Goal: Transaction & Acquisition: Purchase product/service

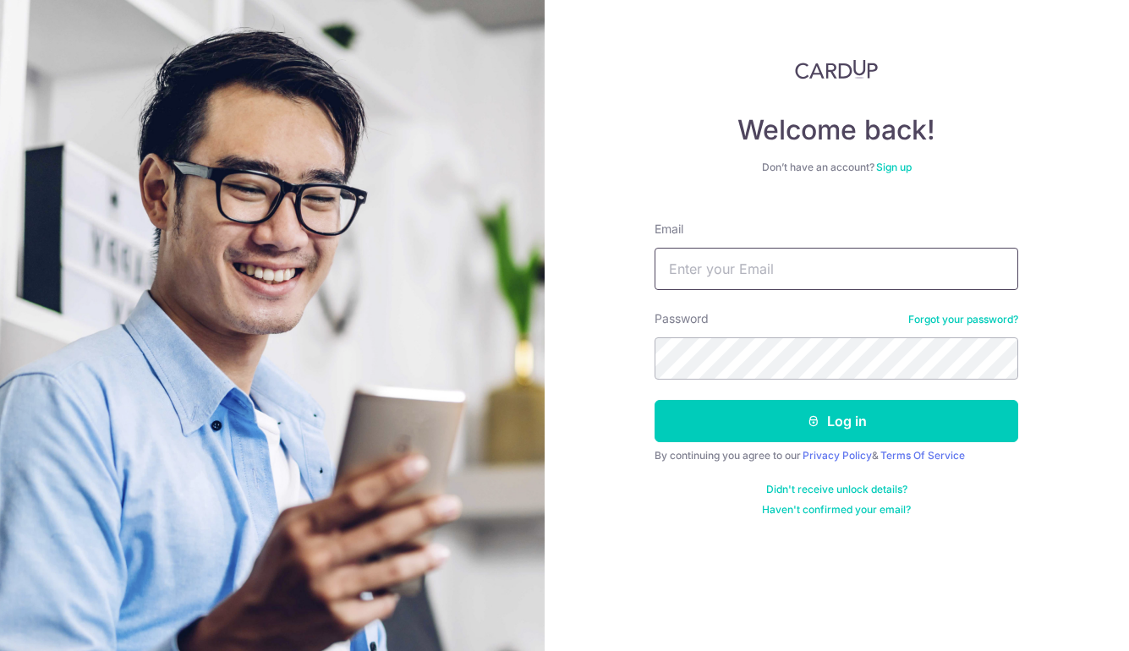
type input "[EMAIL_ADDRESS][DOMAIN_NAME]"
click at [834, 415] on button "Log in" at bounding box center [837, 421] width 364 height 42
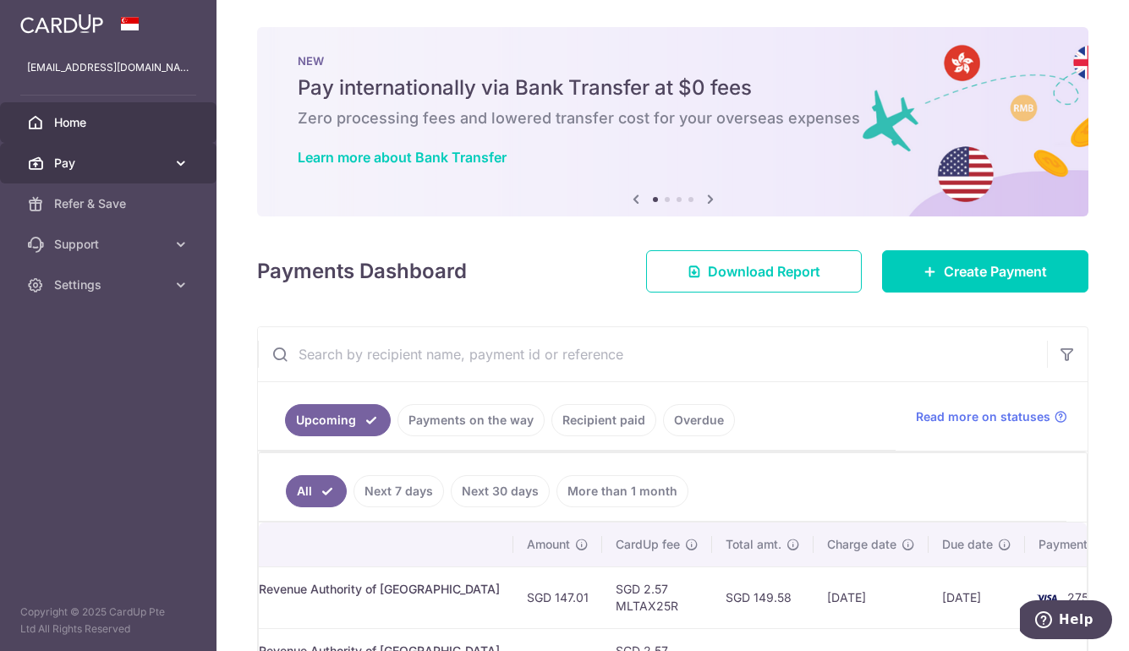
click at [145, 172] on link "Pay" at bounding box center [108, 163] width 217 height 41
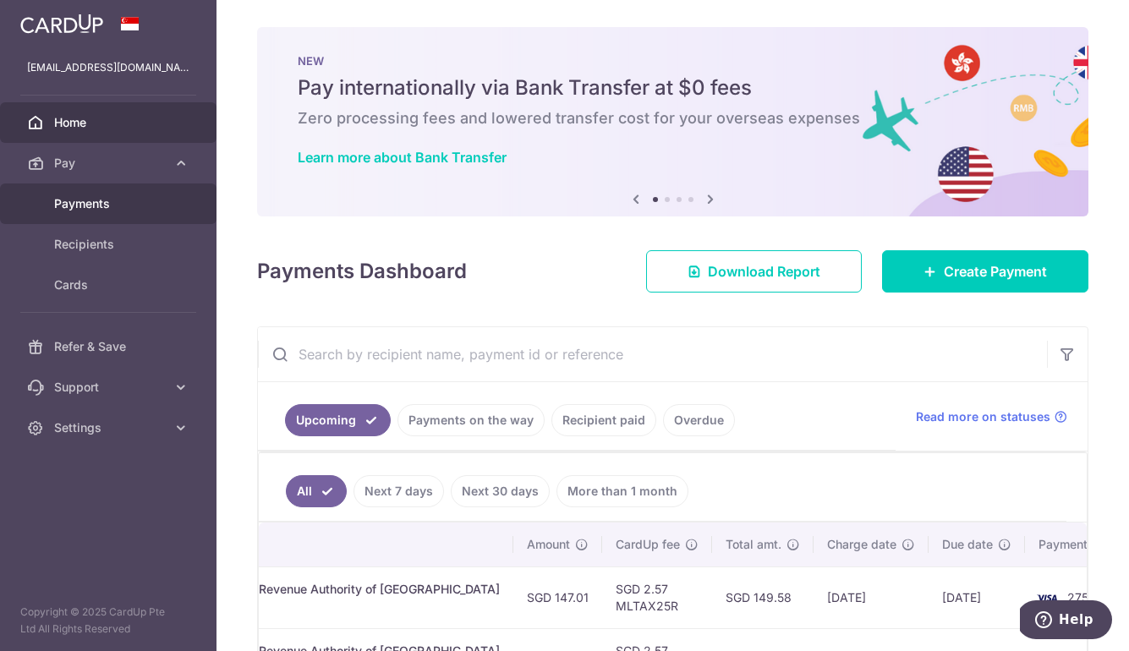
click at [117, 204] on span "Payments" at bounding box center [110, 203] width 112 height 17
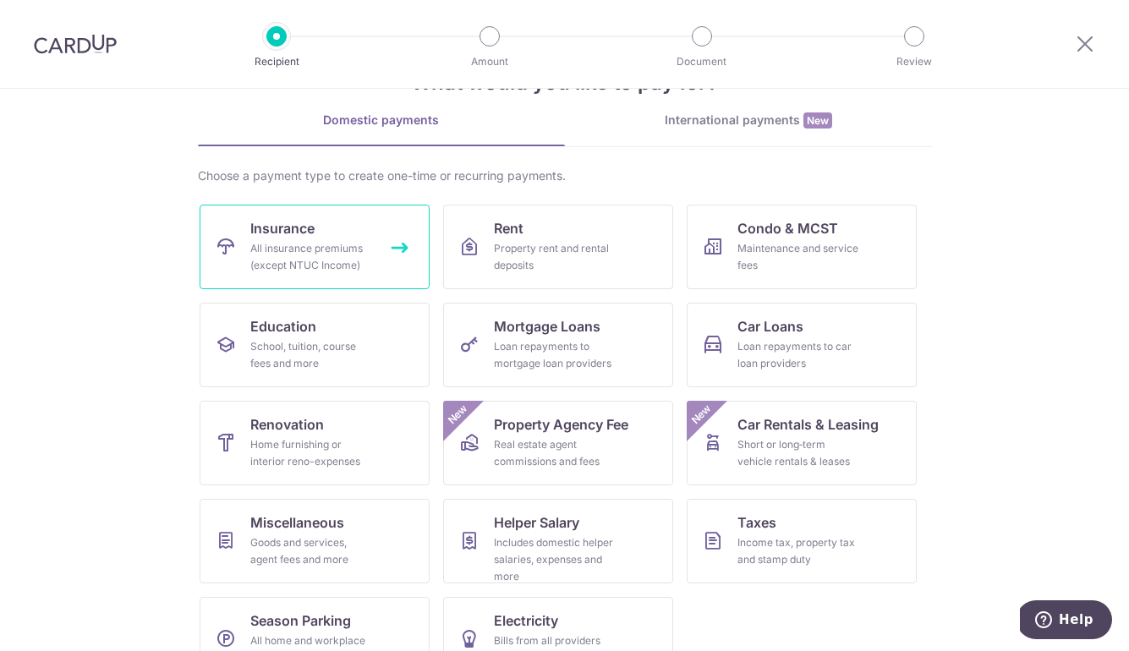
scroll to position [52, 0]
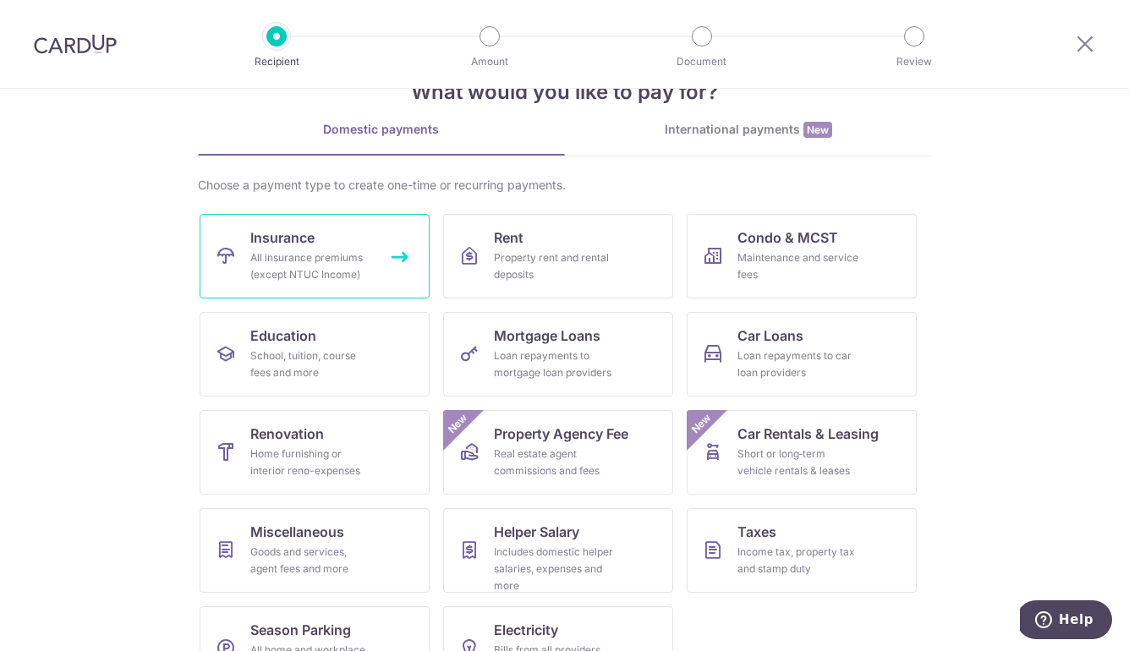
click at [381, 270] on link "Insurance All insurance premiums (except NTUC Income)" at bounding box center [315, 256] width 230 height 85
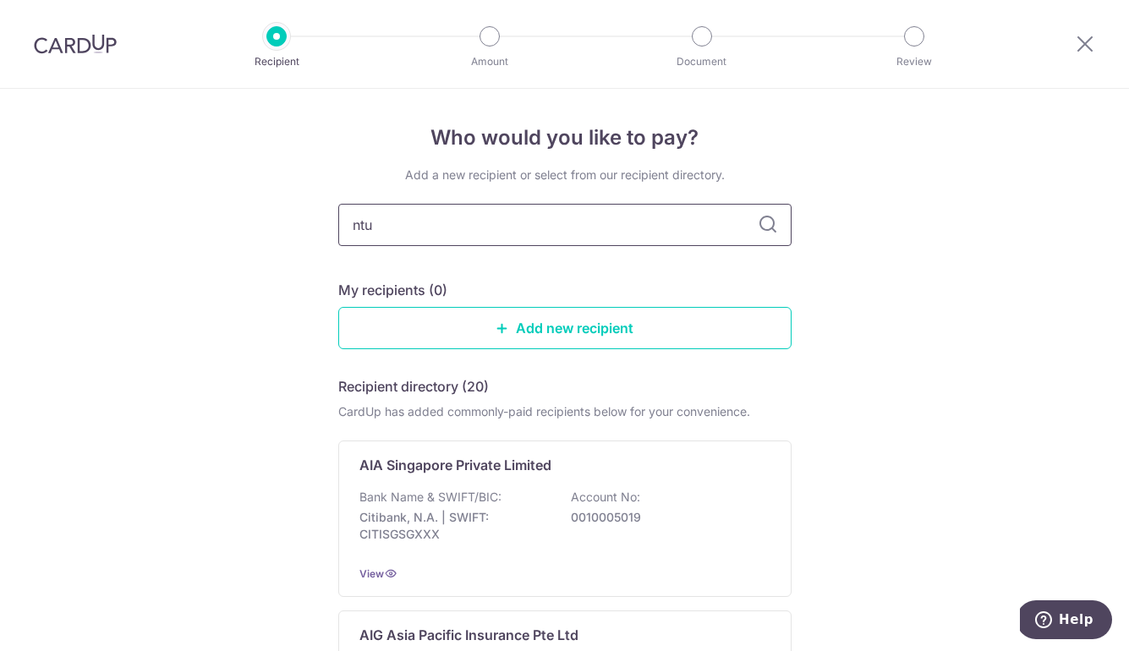
type input "ntuc"
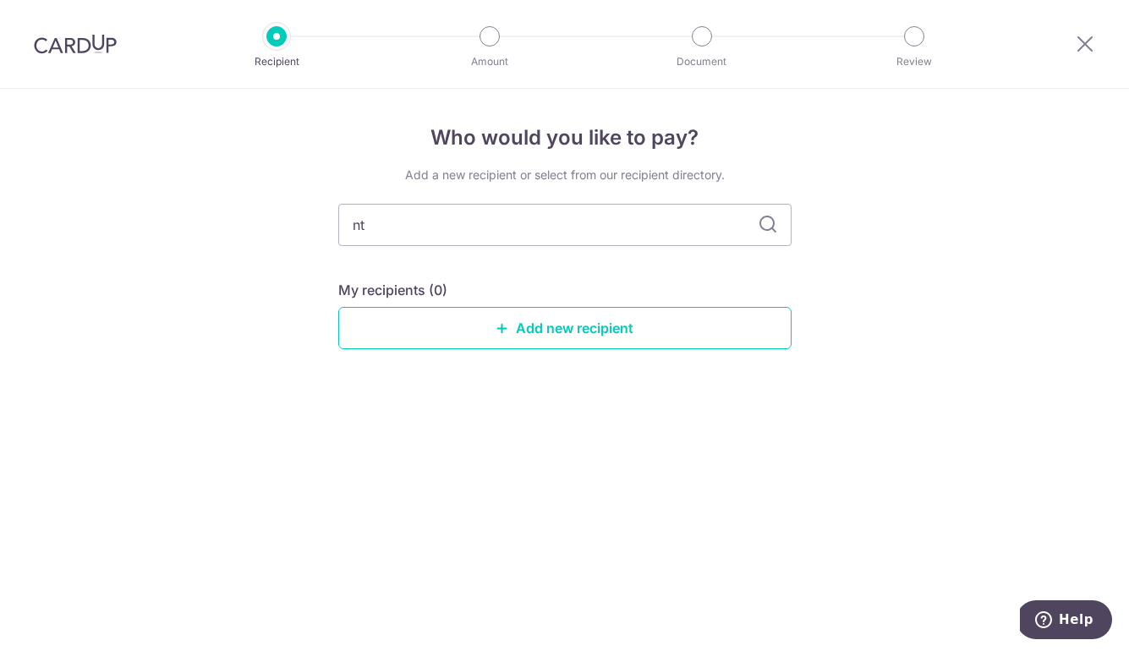
type input "n"
